Goal: Information Seeking & Learning: Learn about a topic

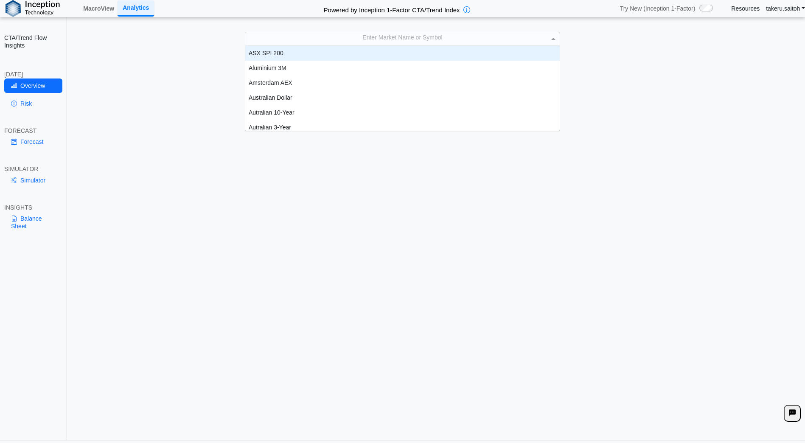
click at [360, 39] on div "Enter Market Name or Symbol" at bounding box center [402, 38] width 314 height 13
type input "****"
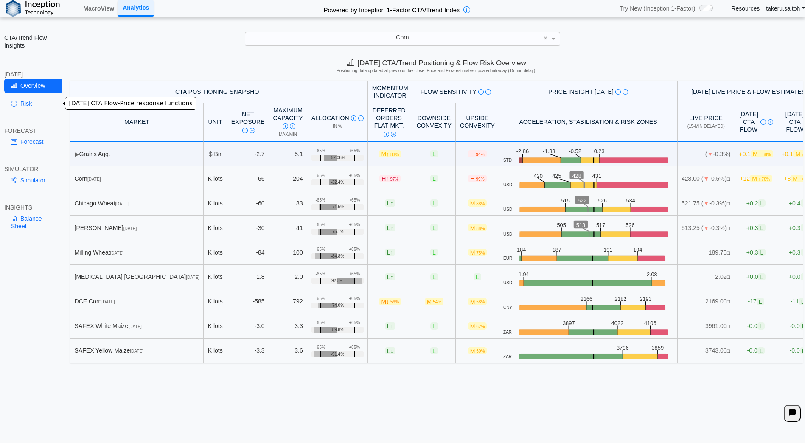
click at [27, 105] on link "Risk" at bounding box center [33, 103] width 58 height 14
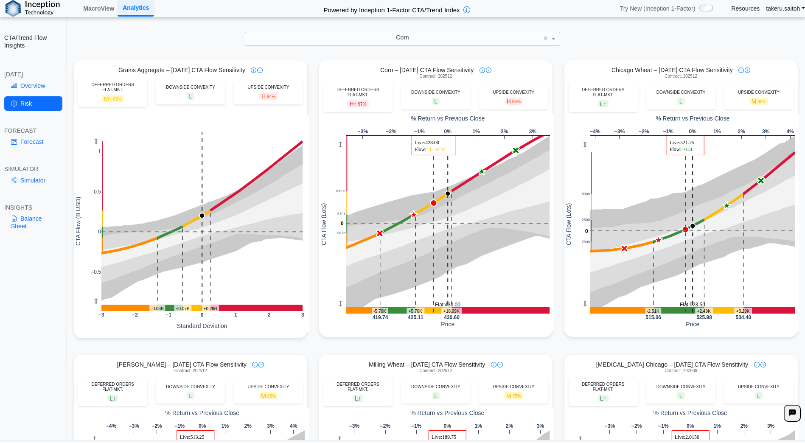
scroll to position [0, 0]
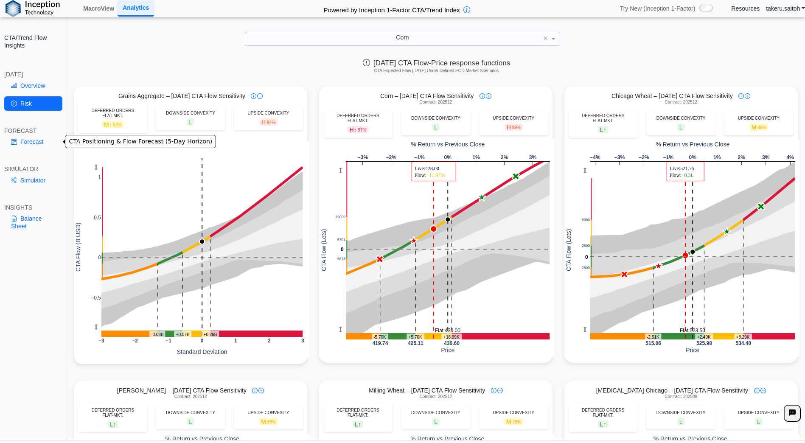
click at [30, 143] on link "Forecast" at bounding box center [33, 141] width 58 height 14
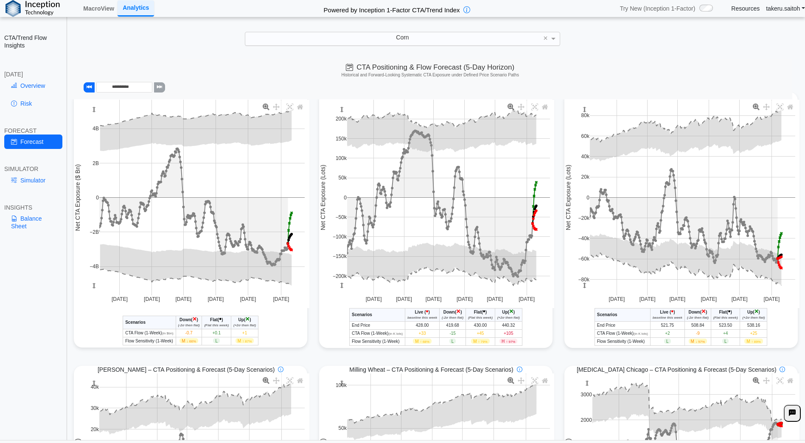
scroll to position [8, 0]
click at [18, 216] on link "Balance Sheet" at bounding box center [33, 222] width 58 height 22
